Goal: Navigation & Orientation: Find specific page/section

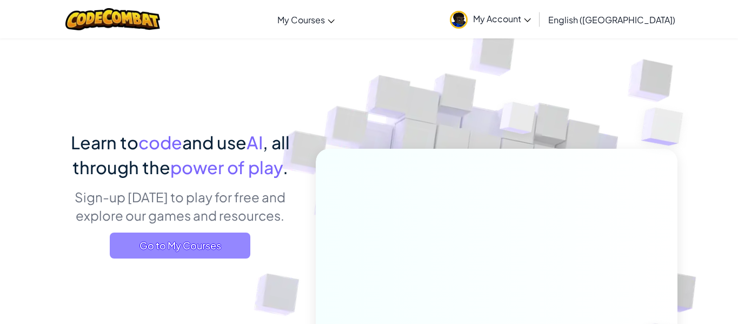
click at [205, 245] on span "Go to My Courses" at bounding box center [180, 245] width 141 height 26
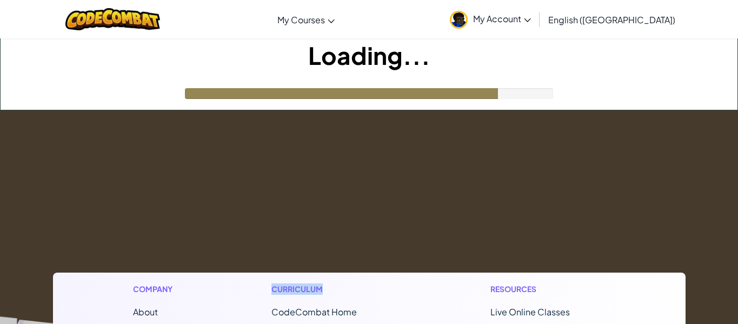
click at [424, 98] on div at bounding box center [341, 93] width 313 height 11
